Goal: Obtain resource: Download file/media

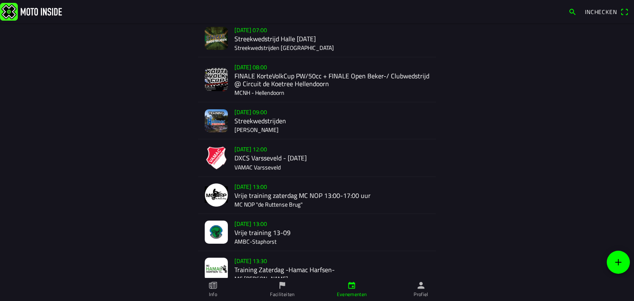
scroll to position [206, 0]
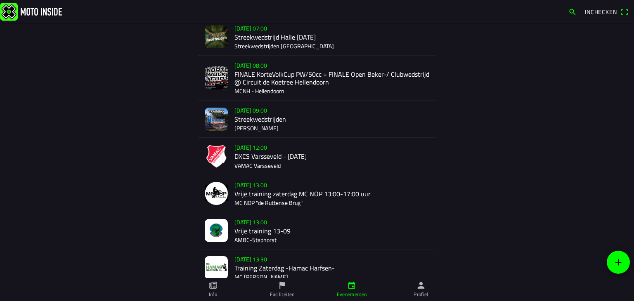
click at [254, 162] on div "[DATE] 12:00 DXCS Varsseveld - [DATE] VAMAC Varsseveld" at bounding box center [331, 156] width 195 height 37
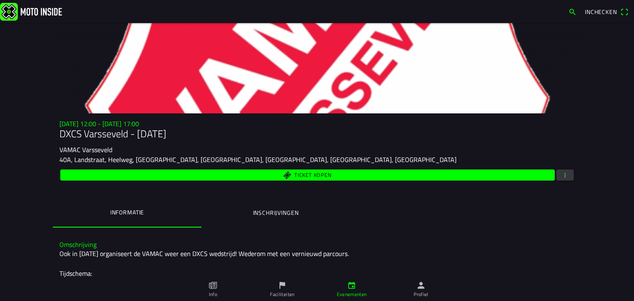
click at [562, 174] on span "button" at bounding box center [564, 175] width 7 height 11
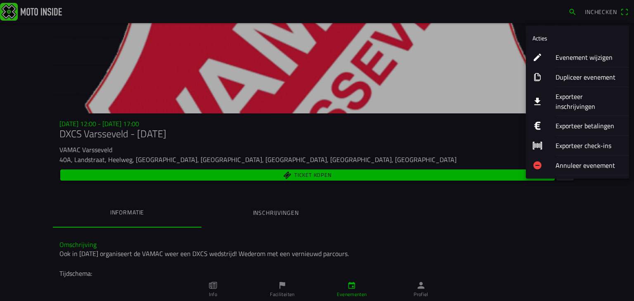
click at [551, 98] on button "Exporteer inschrijvingen" at bounding box center [576, 101] width 103 height 29
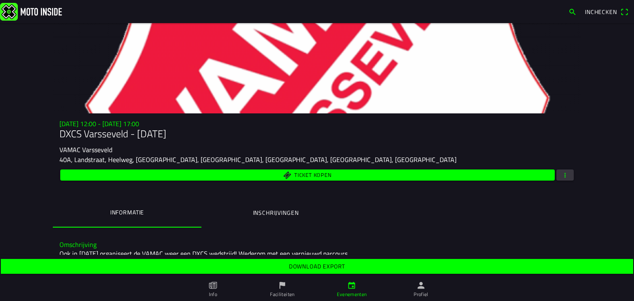
click at [0, 0] on slot "Download export" at bounding box center [0, 0] width 0 height 0
click at [346, 287] on link "Evenementen" at bounding box center [351, 289] width 69 height 23
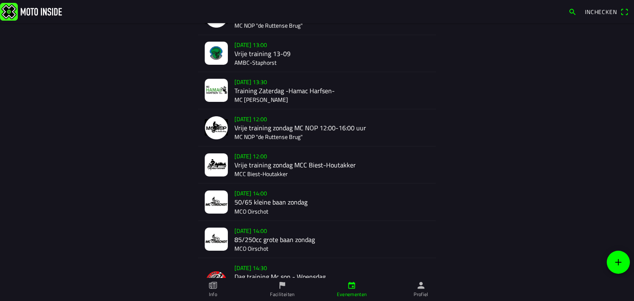
scroll to position [389, 0]
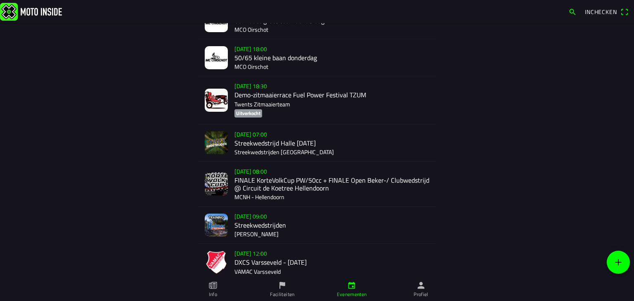
scroll to position [0, 0]
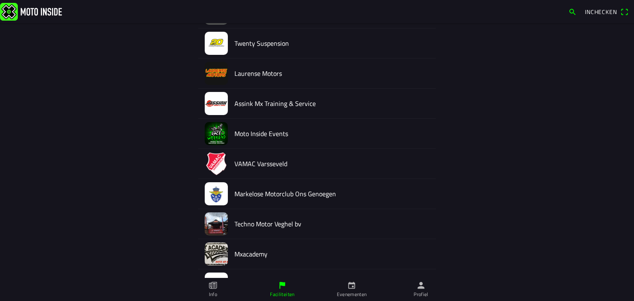
scroll to position [1038, 0]
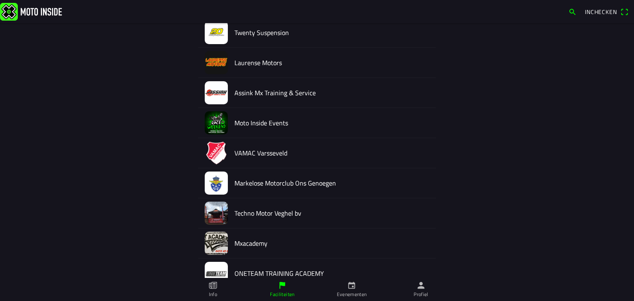
click at [247, 149] on h2 "VAMAC Varsseveld" at bounding box center [331, 153] width 195 height 8
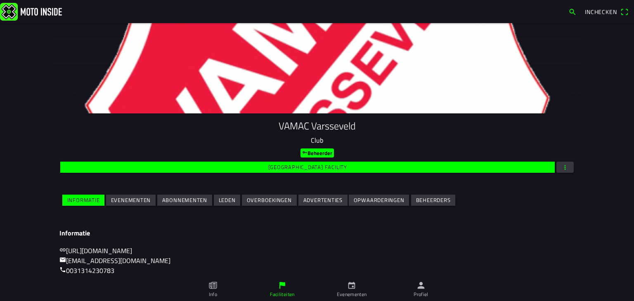
click at [0, 0] on slot "Evenementen" at bounding box center [0, 0] width 0 height 0
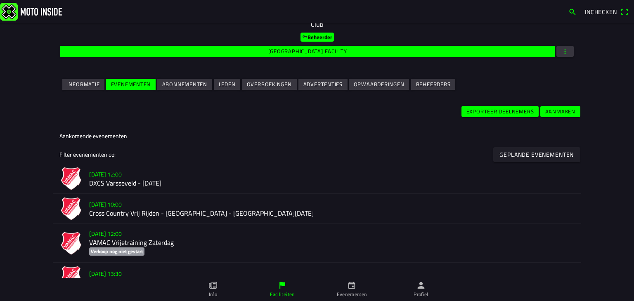
scroll to position [124, 0]
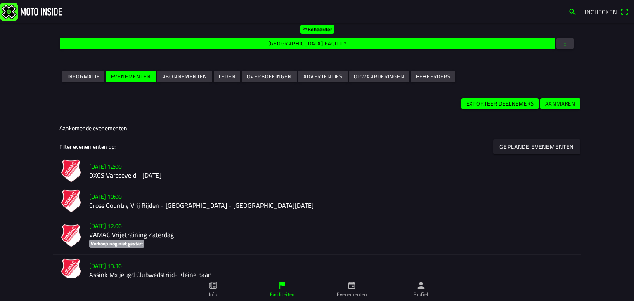
click at [127, 206] on h2 "Cross Country Vrij Rijden - [GEOGRAPHIC_DATA] - [GEOGRAPHIC_DATA][DATE]" at bounding box center [331, 206] width 485 height 8
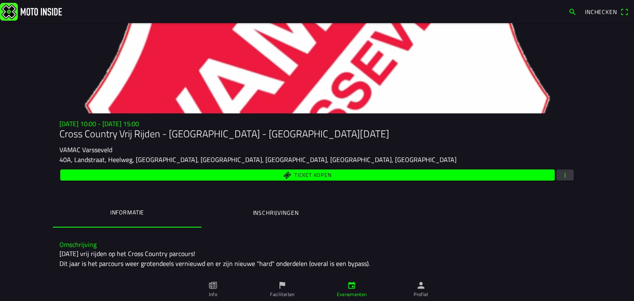
click at [563, 175] on span "button" at bounding box center [564, 175] width 7 height 11
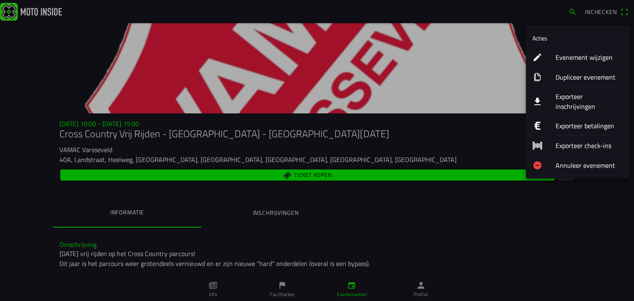
click at [561, 97] on ion-label "Exporteer inschrijvingen" at bounding box center [588, 102] width 67 height 20
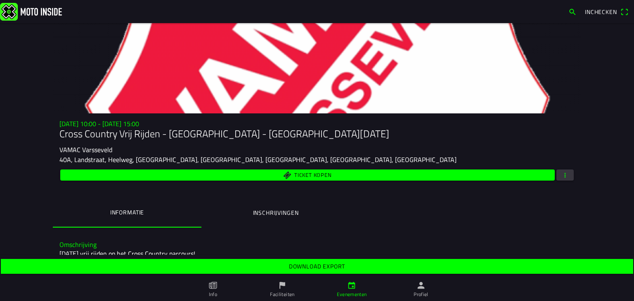
click at [0, 0] on slot "Download export" at bounding box center [0, 0] width 0 height 0
click at [355, 292] on ion-label "Evenementen" at bounding box center [352, 294] width 30 height 7
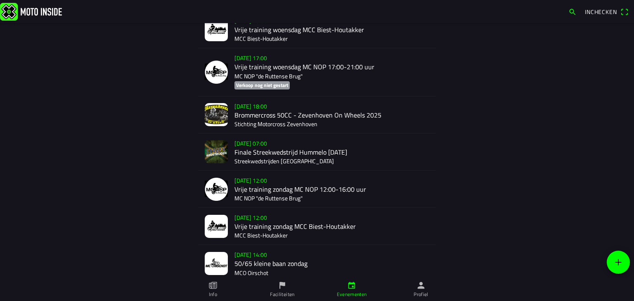
scroll to position [701, 0]
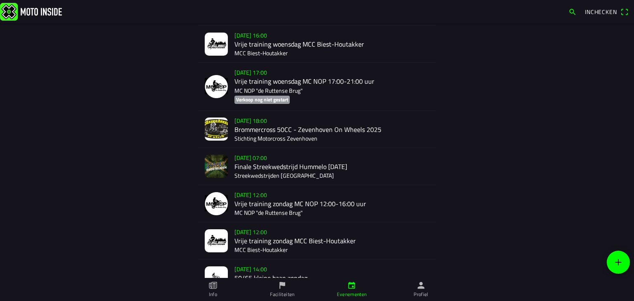
click at [352, 293] on ion-label "Evenementen" at bounding box center [352, 294] width 30 height 7
click at [360, 291] on ion-label "Evenementen" at bounding box center [352, 294] width 30 height 7
click at [427, 289] on link "Profiel" at bounding box center [420, 289] width 69 height 23
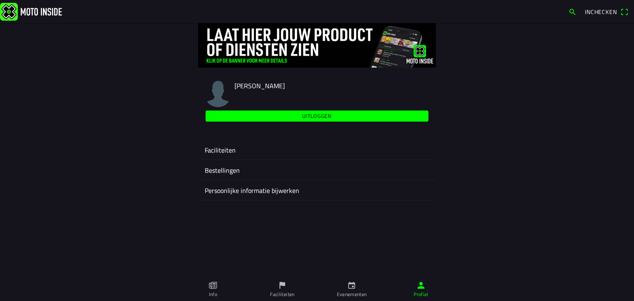
click at [355, 287] on icon "calendar" at bounding box center [351, 285] width 7 height 7
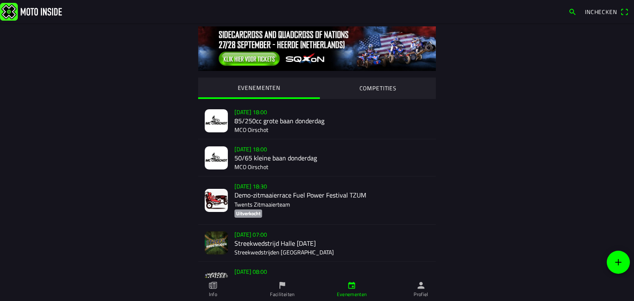
click at [284, 289] on icon "flag" at bounding box center [282, 285] width 9 height 9
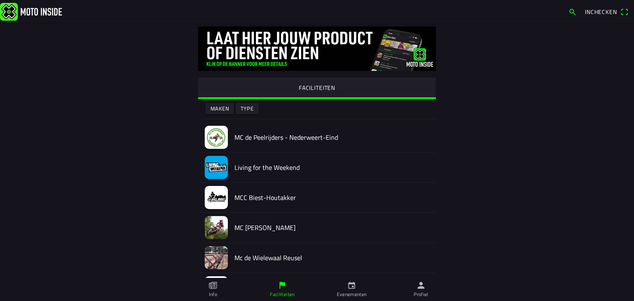
click at [346, 291] on ion-label "Evenementen" at bounding box center [352, 294] width 30 height 7
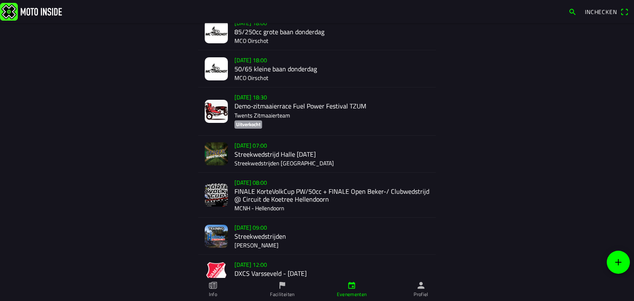
scroll to position [165, 0]
